Goal: Task Accomplishment & Management: Manage account settings

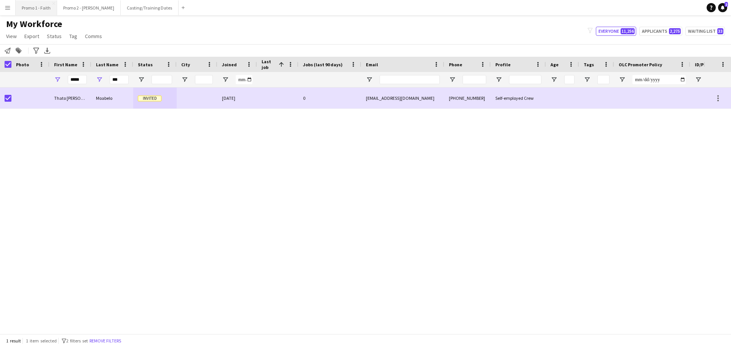
click at [41, 6] on button "Promo 1 - Faith Close" at bounding box center [36, 7] width 41 height 15
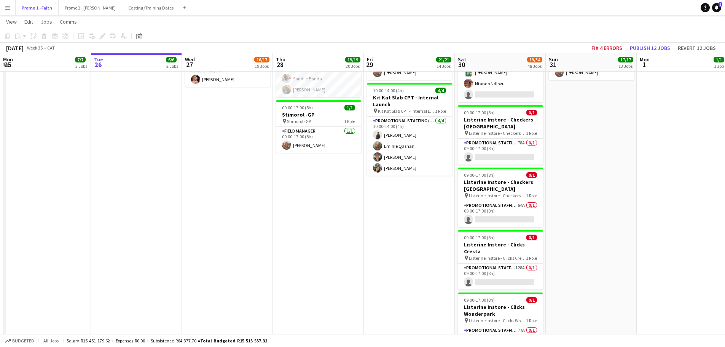
scroll to position [837, 0]
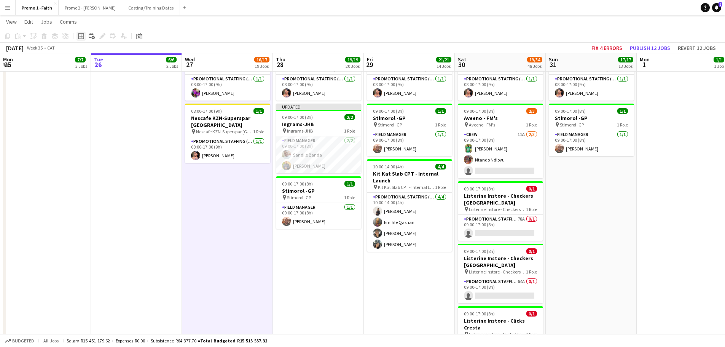
click at [82, 37] on icon "Add job" at bounding box center [81, 36] width 6 height 6
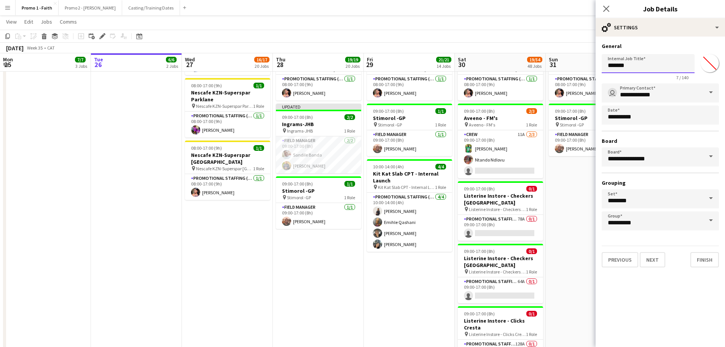
click at [631, 68] on input "*******" at bounding box center [648, 63] width 93 height 19
type input "*"
type input "**********"
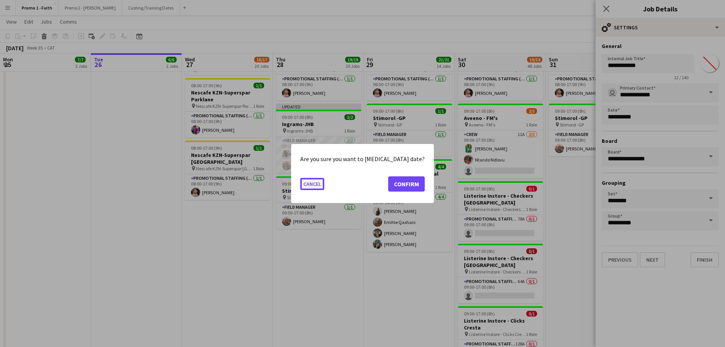
click at [316, 182] on button "Cancel" at bounding box center [312, 184] width 24 height 12
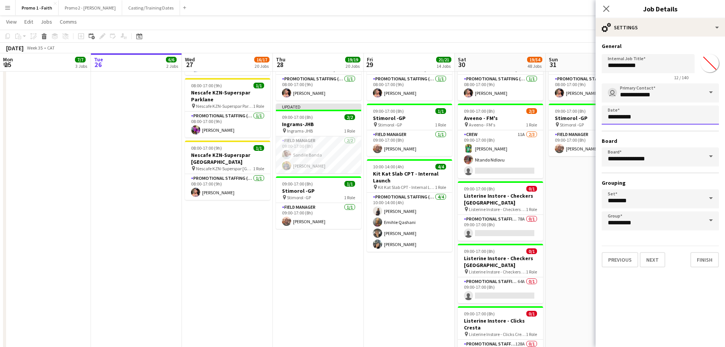
scroll to position [837, 0]
click at [604, 8] on icon "Close pop-in" at bounding box center [606, 8] width 7 height 7
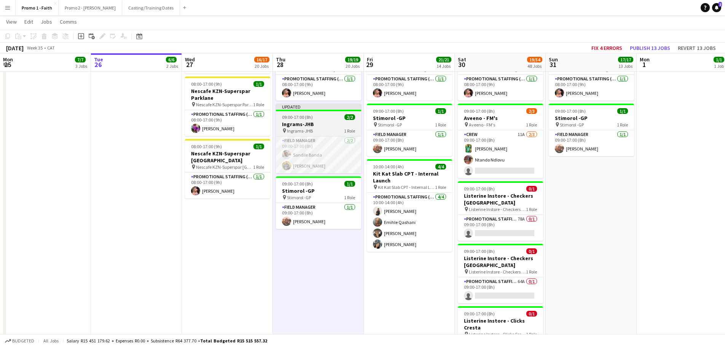
click at [321, 104] on div "Updated" at bounding box center [318, 107] width 85 height 6
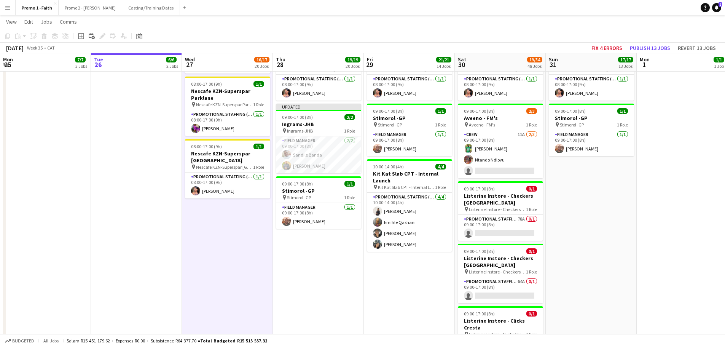
click at [8, 7] on app-icon "Menu" at bounding box center [8, 8] width 6 height 6
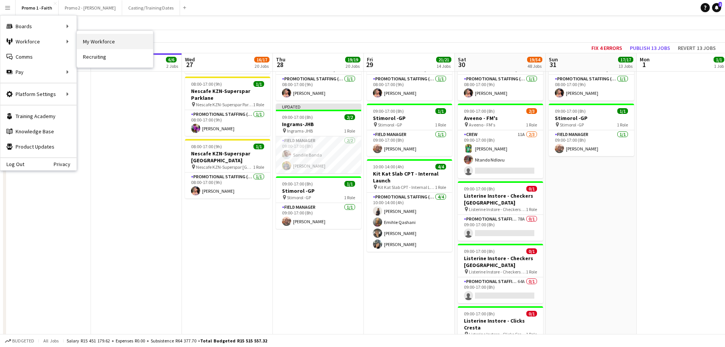
click at [91, 38] on link "My Workforce" at bounding box center [115, 41] width 76 height 15
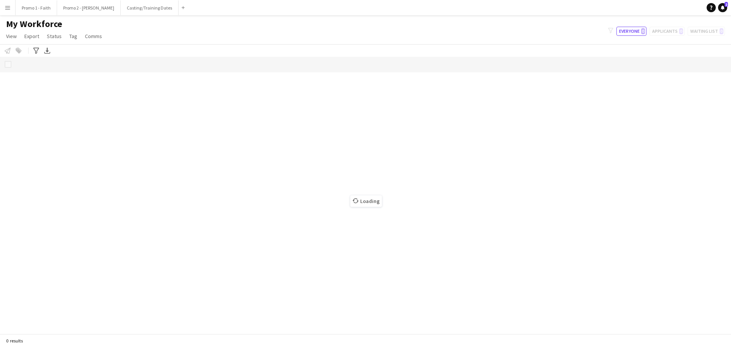
click at [7, 7] on app-icon "Menu" at bounding box center [8, 8] width 6 height 6
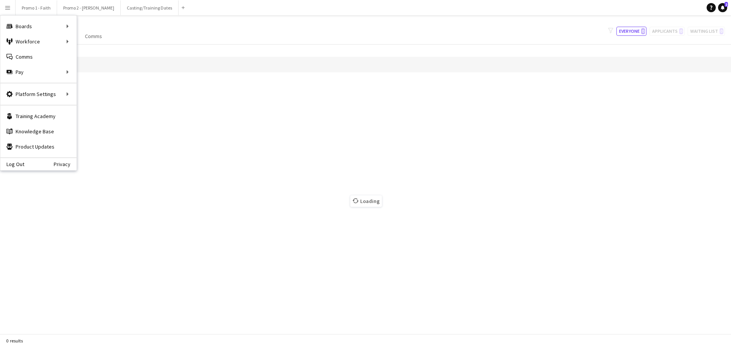
click at [137, 97] on div "Loading" at bounding box center [365, 195] width 731 height 277
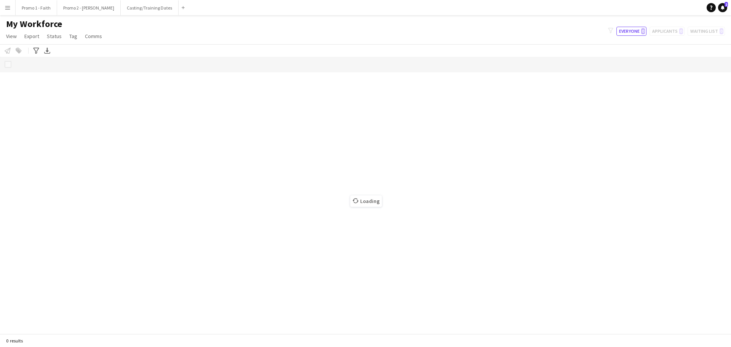
click at [73, 118] on div "Loading" at bounding box center [365, 195] width 731 height 277
